Goal: Navigation & Orientation: Find specific page/section

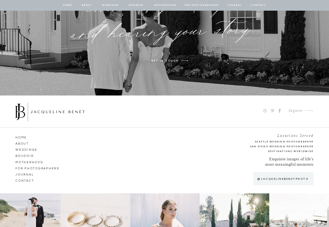
scroll to position [4130, 0]
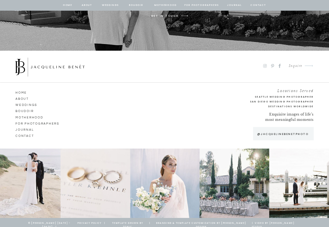
click at [26, 105] on nav "Weddings" at bounding box center [30, 104] width 30 height 5
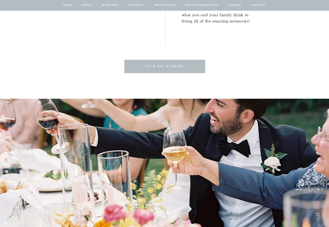
scroll to position [1286, 0]
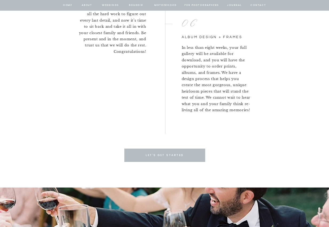
click at [163, 154] on p "Let's get started" at bounding box center [164, 155] width 49 height 5
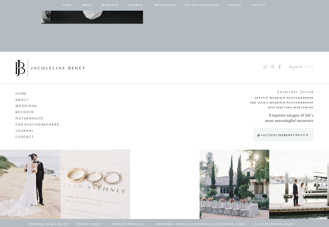
scroll to position [489, 0]
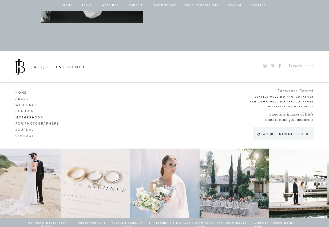
click at [22, 112] on nav "Boudoir" at bounding box center [30, 110] width 30 height 5
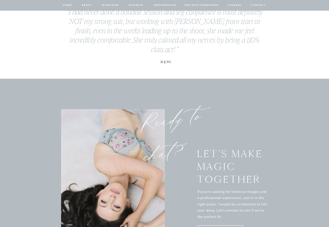
scroll to position [3064, 0]
